Goal: Communication & Community: Answer question/provide support

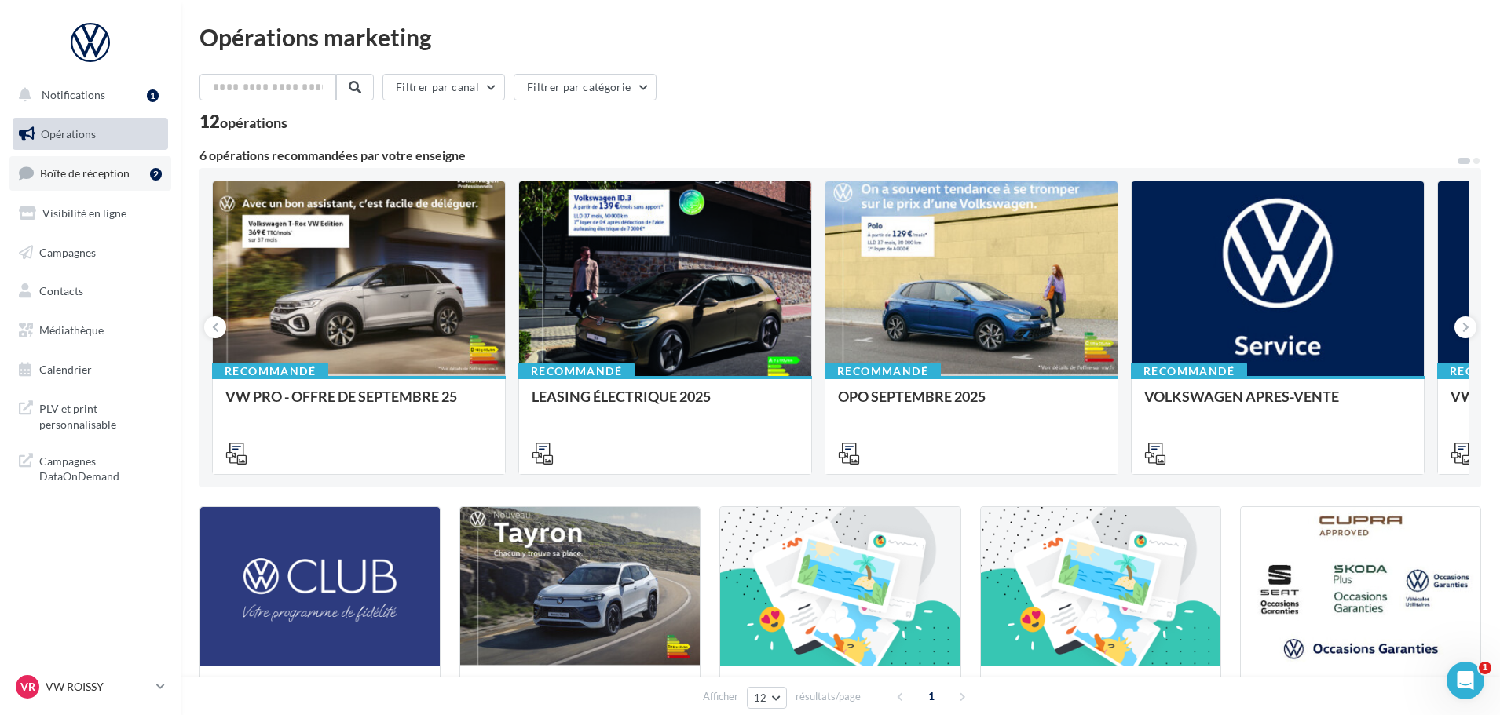
click at [93, 170] on span "Boîte de réception" at bounding box center [85, 172] width 90 height 13
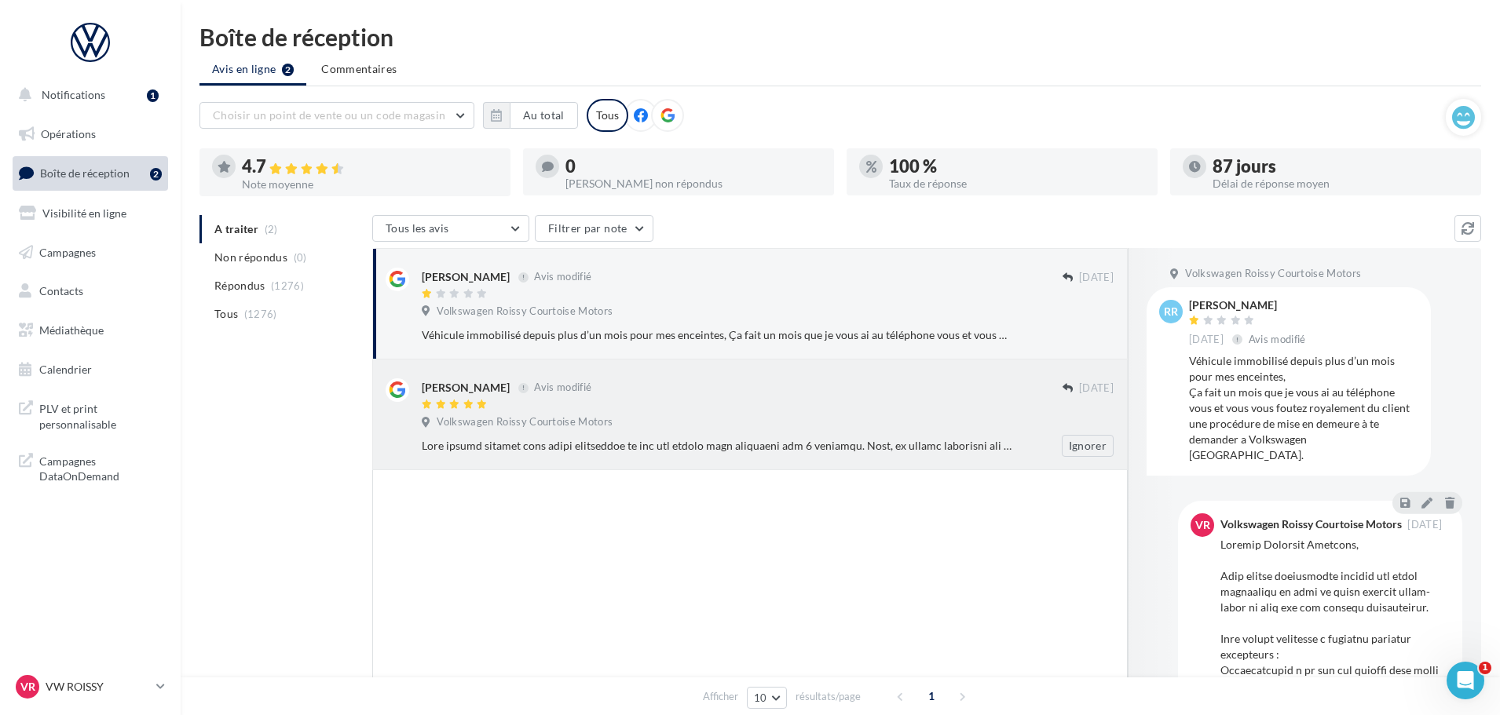
click at [765, 414] on div "[PERSON_NAME] Avis modifié [DATE] Volkswagen Roissy Courtoise Motors Ignorer" at bounding box center [768, 417] width 692 height 79
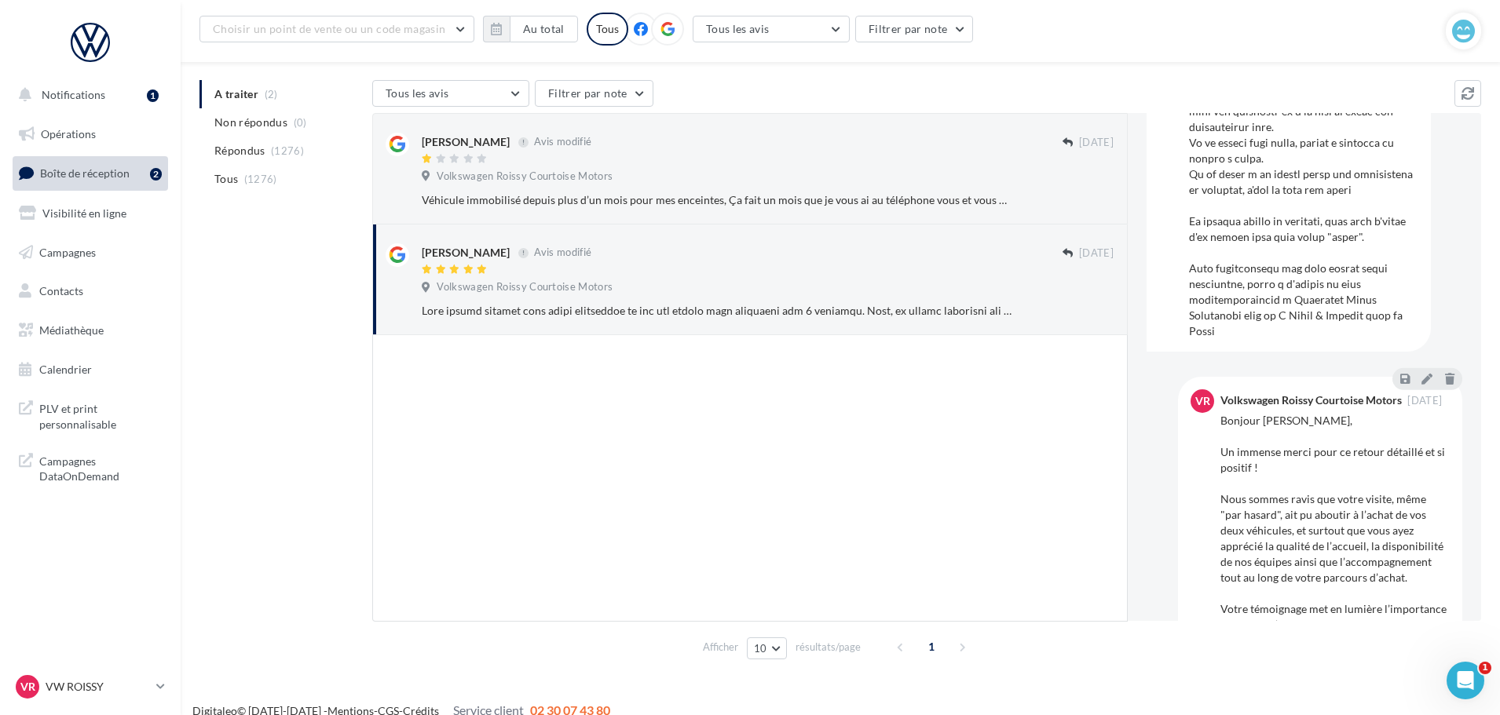
scroll to position [645, 0]
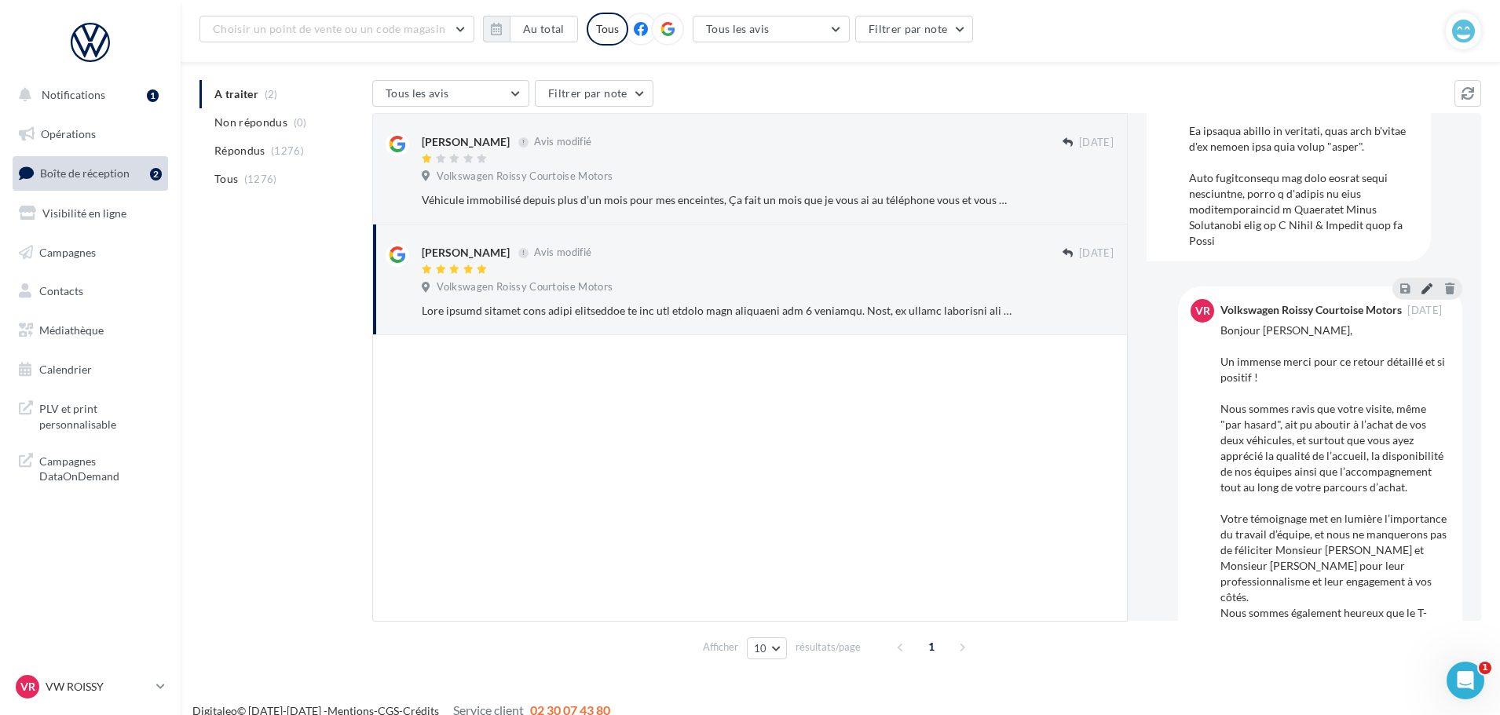
click at [1422, 283] on icon at bounding box center [1426, 288] width 11 height 11
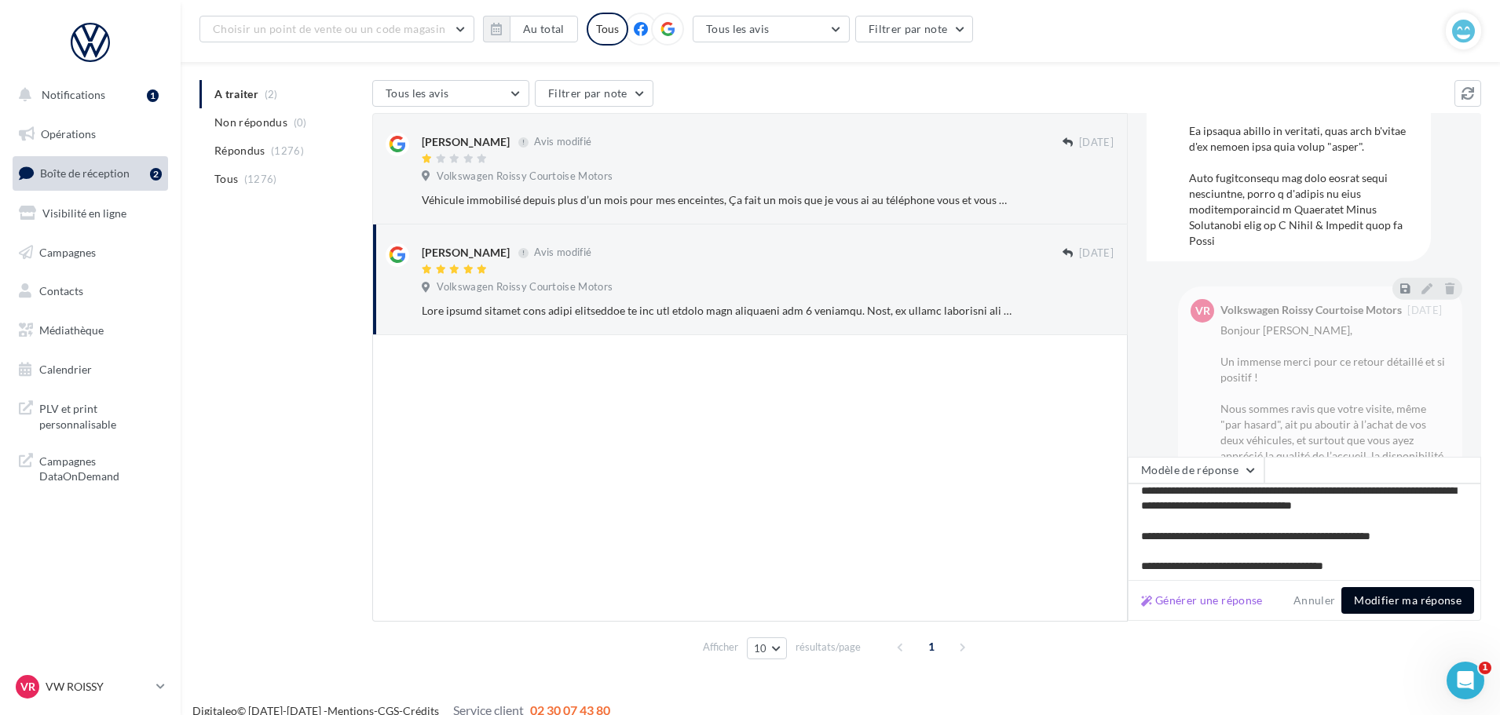
scroll to position [265, 0]
click at [1411, 603] on button "Modifier ma réponse" at bounding box center [1407, 600] width 133 height 27
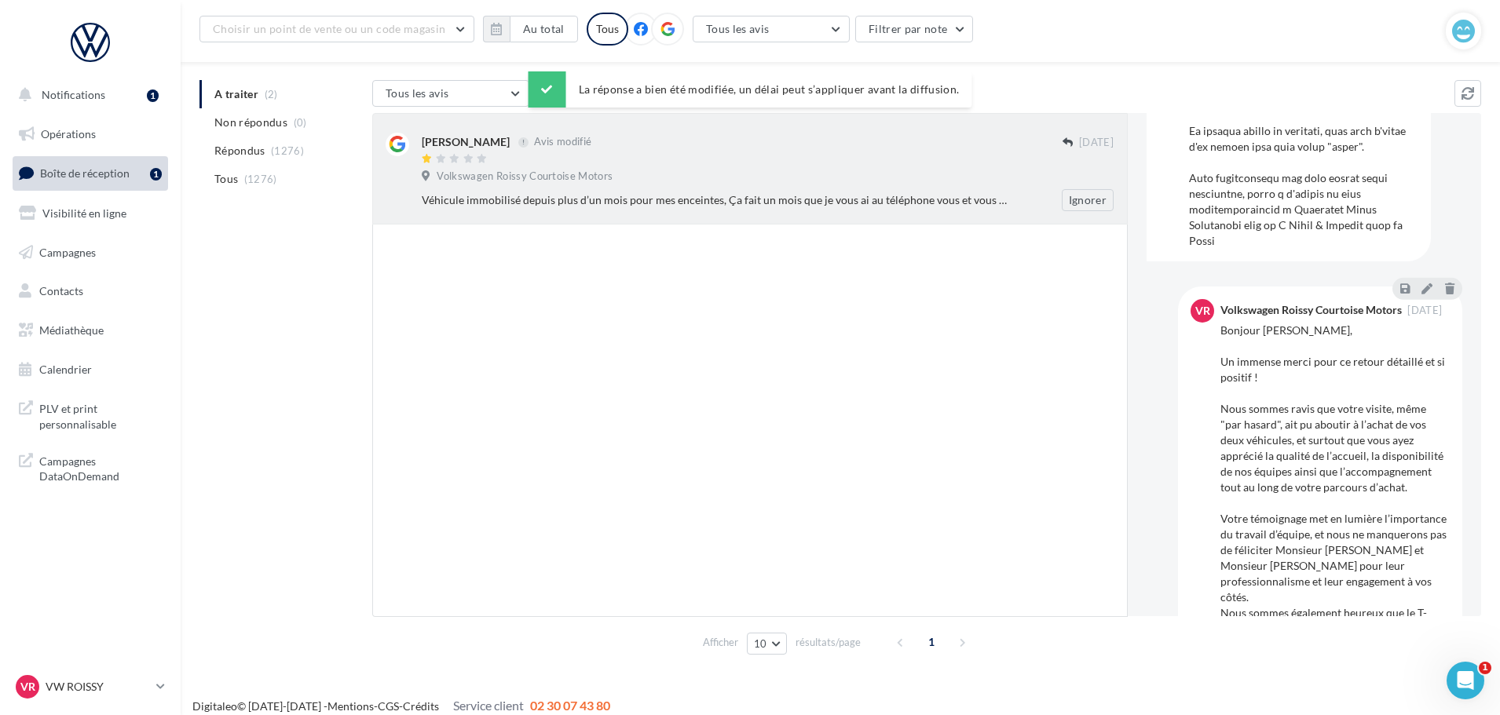
click at [737, 162] on div at bounding box center [742, 159] width 641 height 13
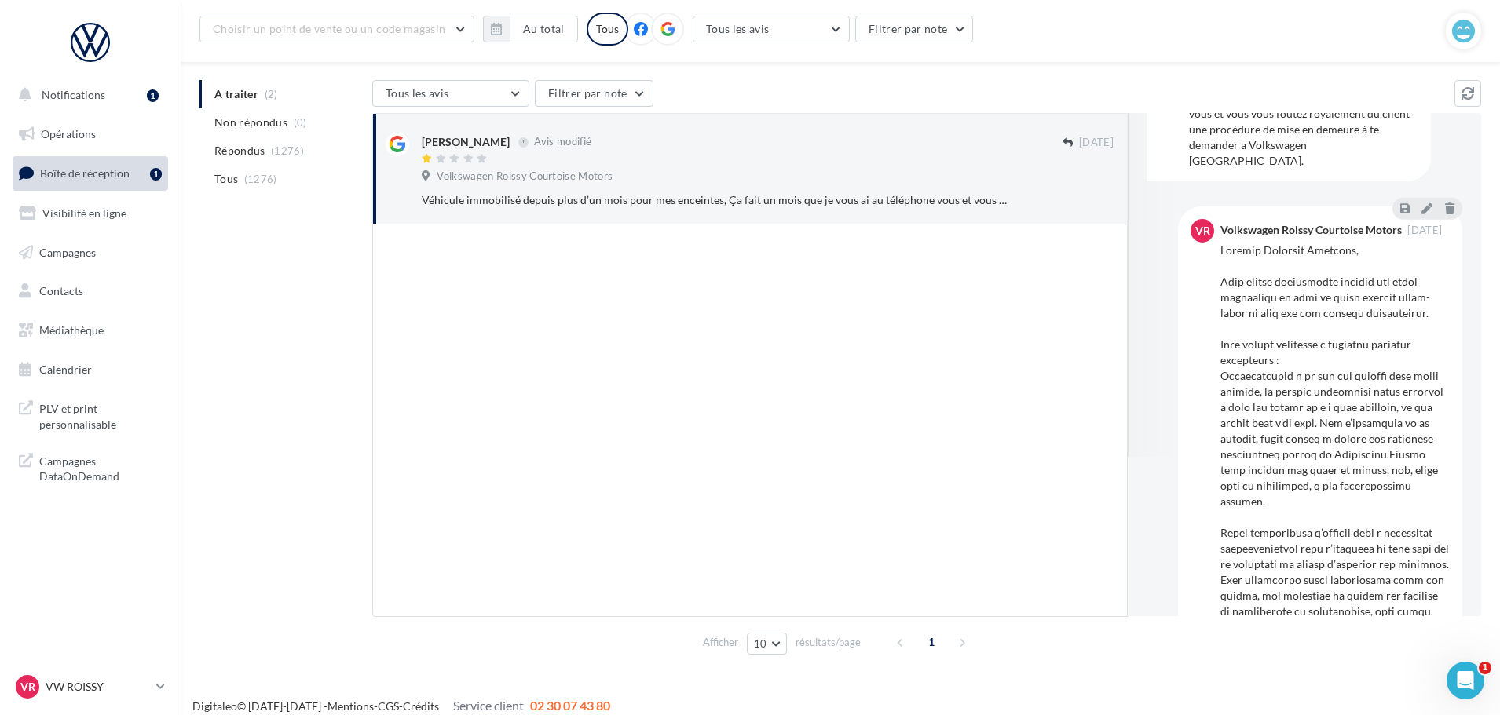
scroll to position [0, 0]
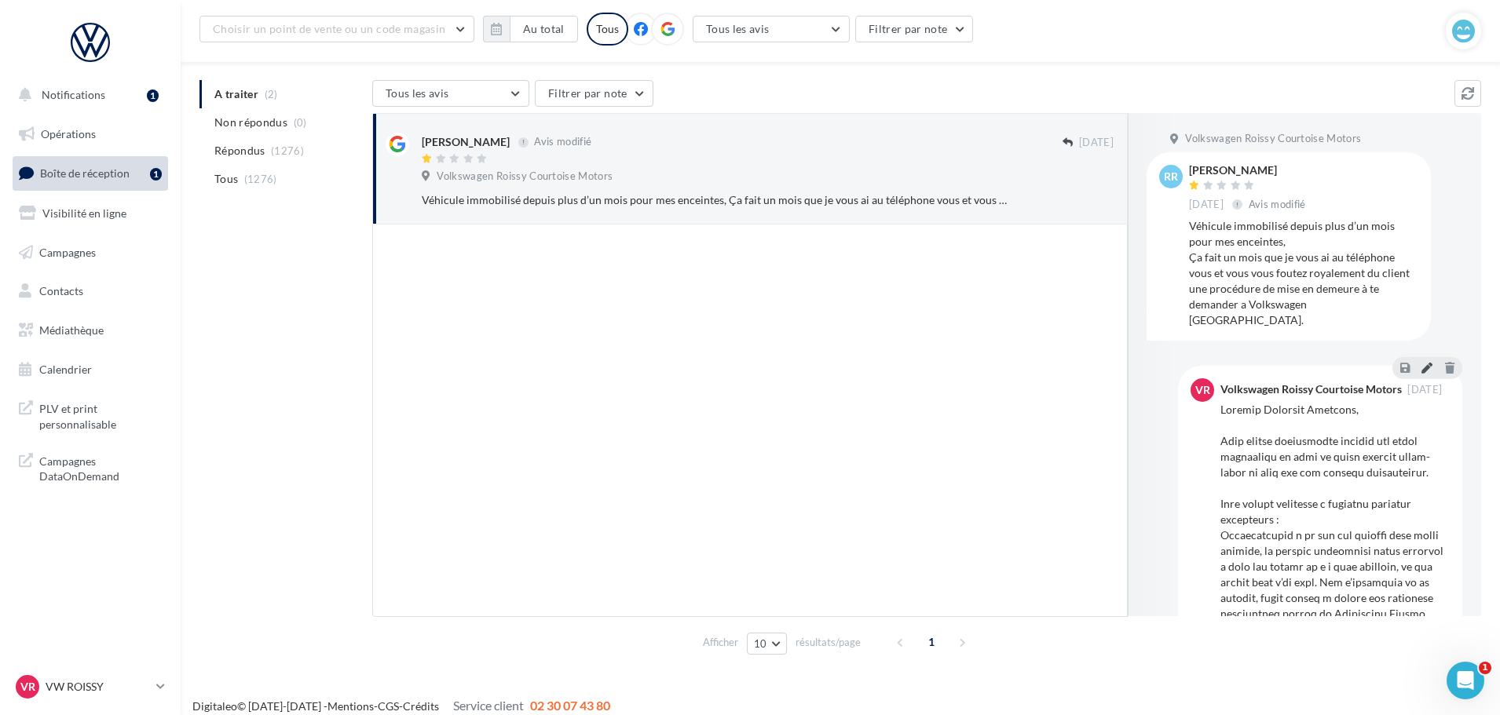
click at [1421, 362] on icon at bounding box center [1426, 367] width 11 height 11
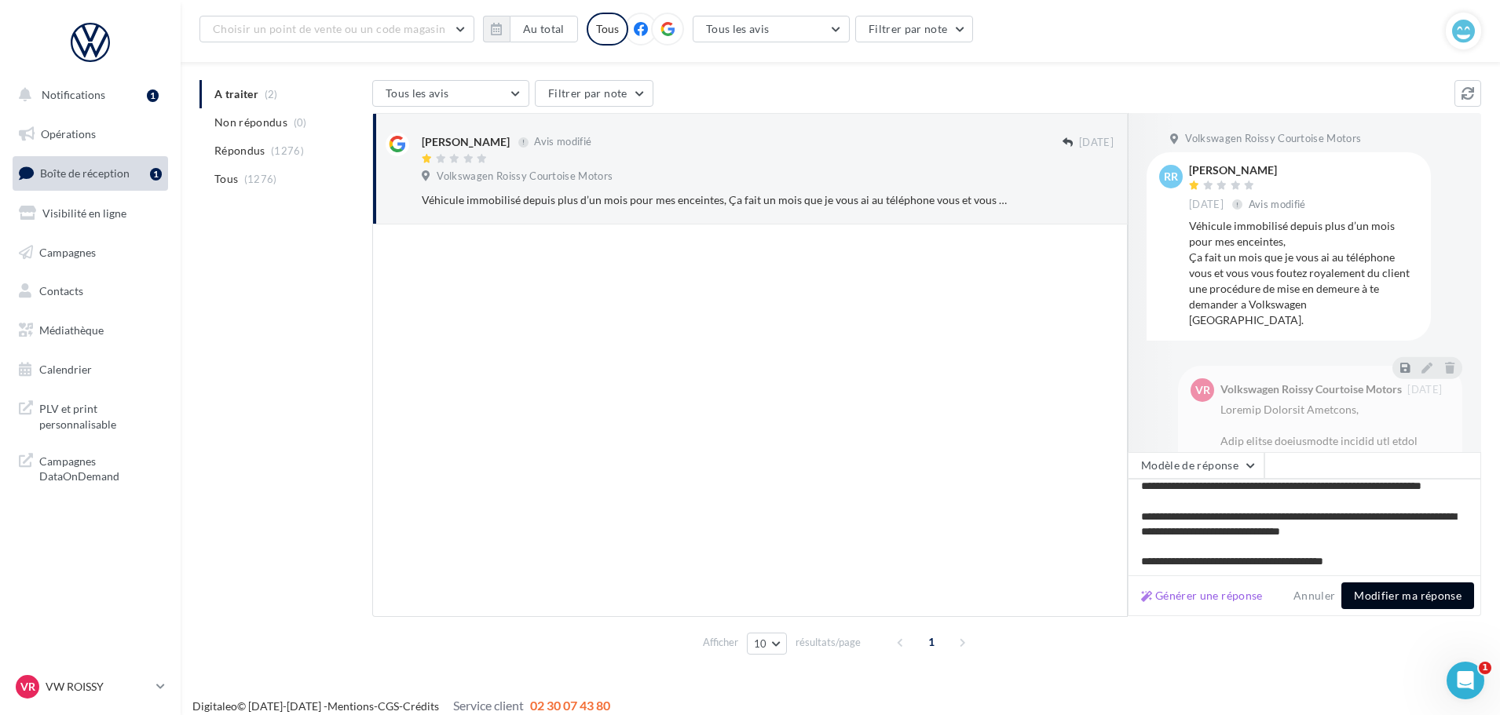
scroll to position [340, 0]
click at [1380, 587] on button "Modifier ma réponse" at bounding box center [1407, 596] width 133 height 27
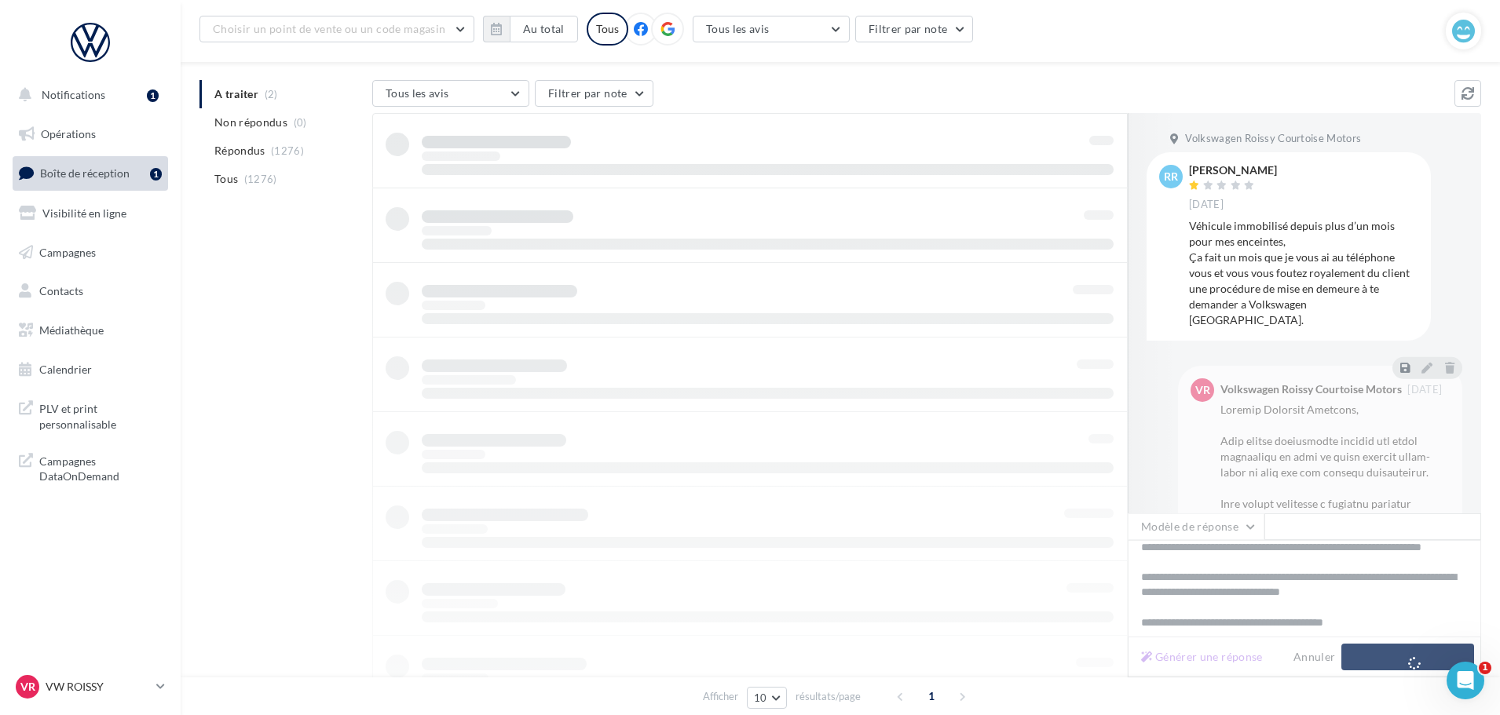
scroll to position [25, 0]
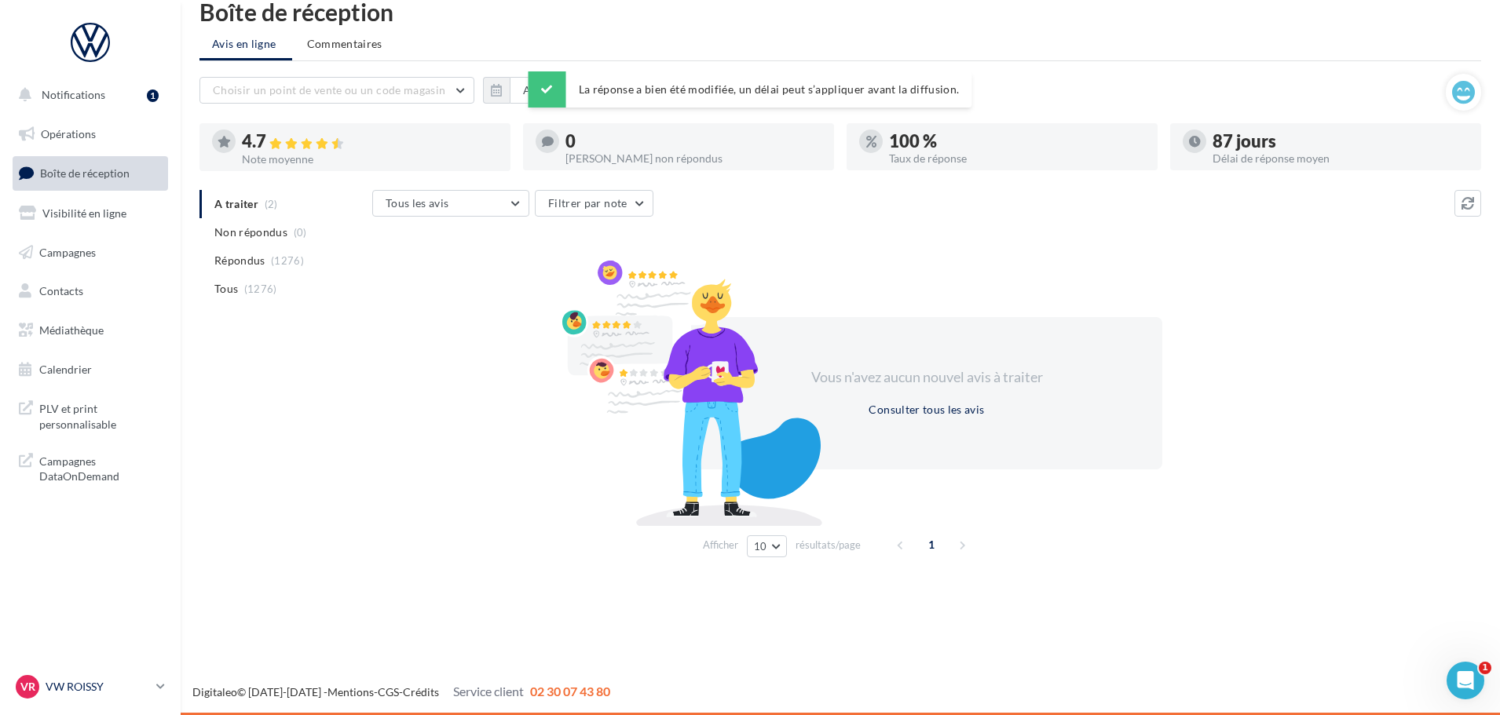
click at [78, 685] on p "VW ROISSY" at bounding box center [98, 687] width 104 height 16
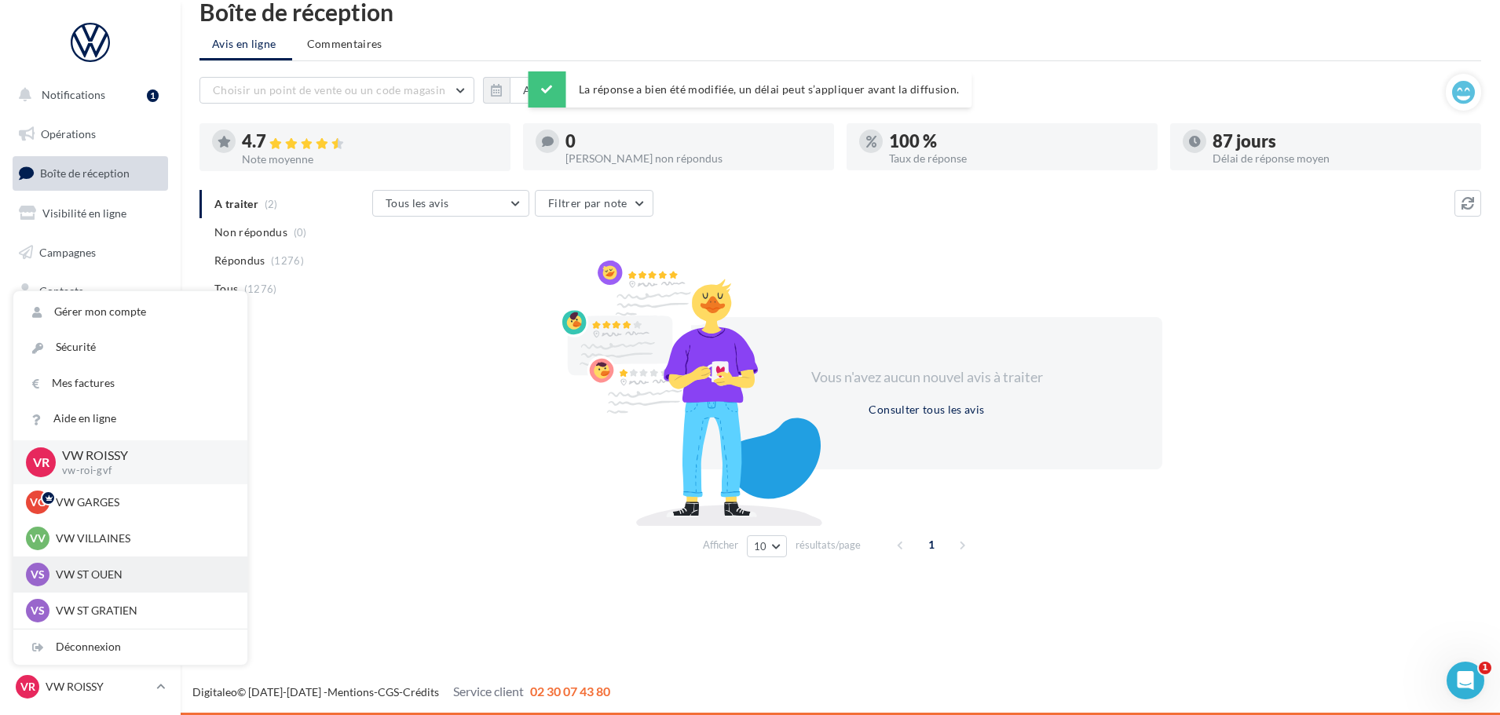
click at [87, 579] on p "VW ST OUEN" at bounding box center [142, 575] width 173 height 16
